Goal: Task Accomplishment & Management: Use online tool/utility

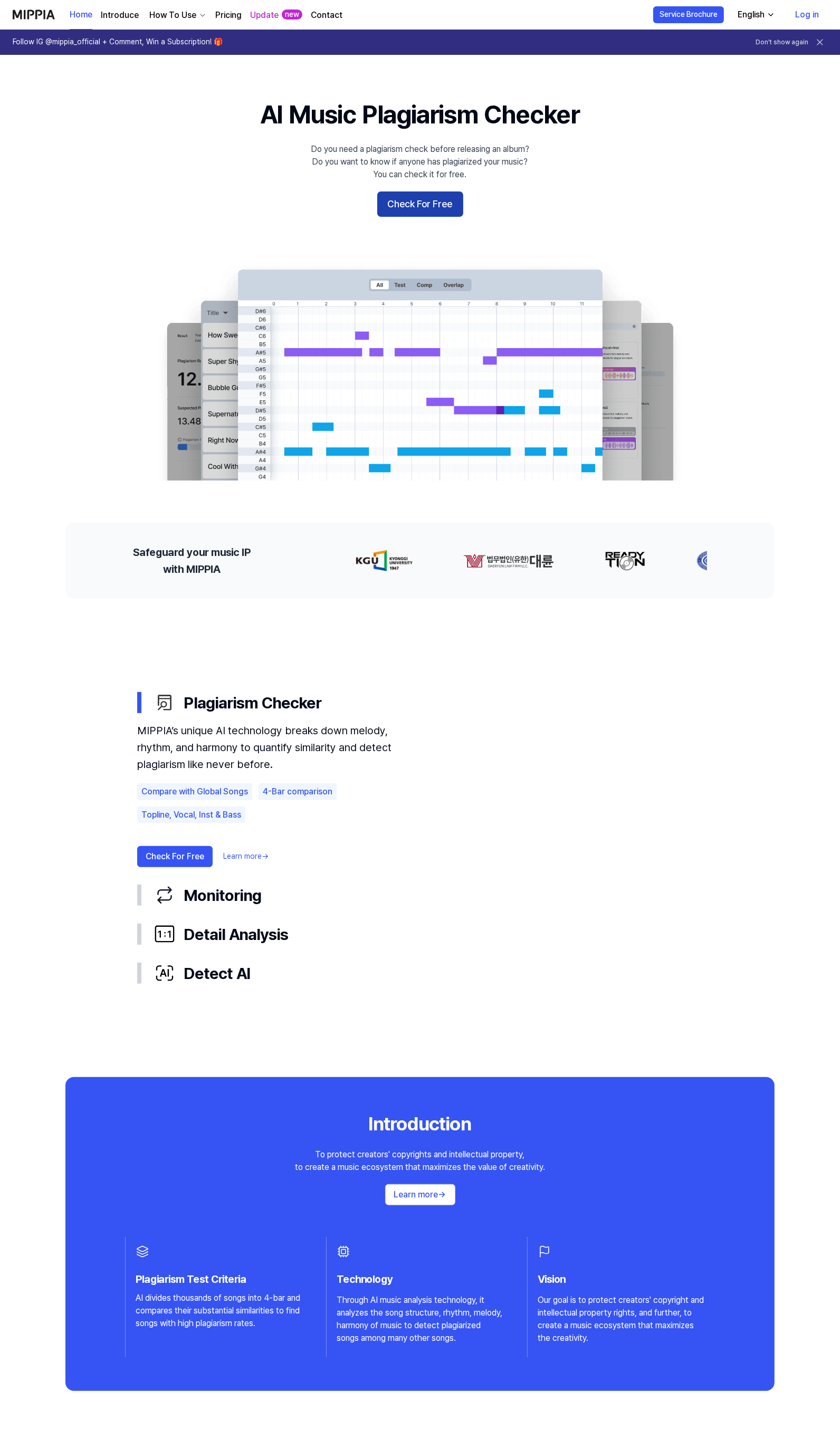
click at [419, 201] on button "Check For Free" at bounding box center [420, 204] width 86 height 26
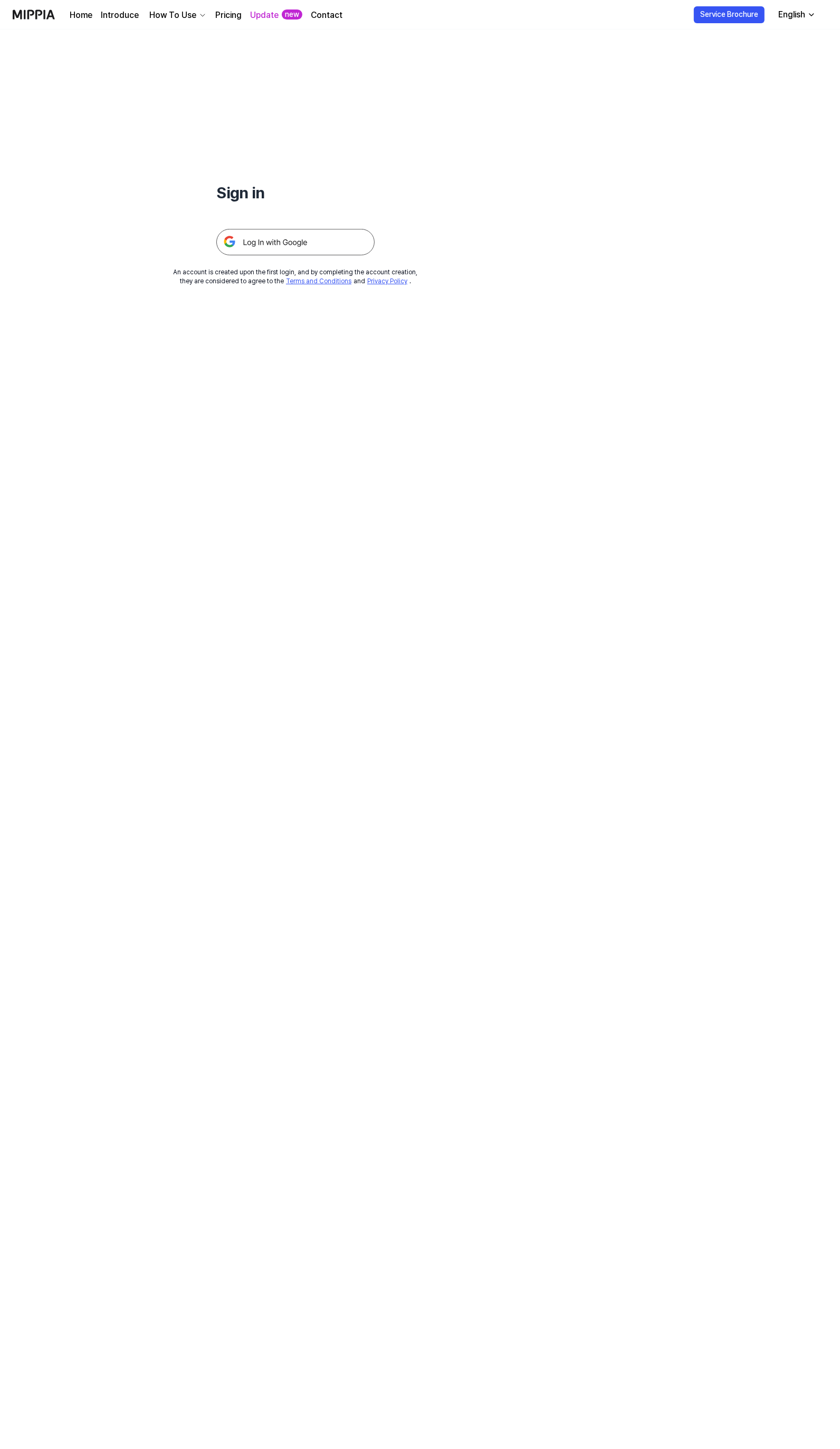
click at [275, 239] on img at bounding box center [295, 242] width 158 height 26
